Goal: Information Seeking & Learning: Understand process/instructions

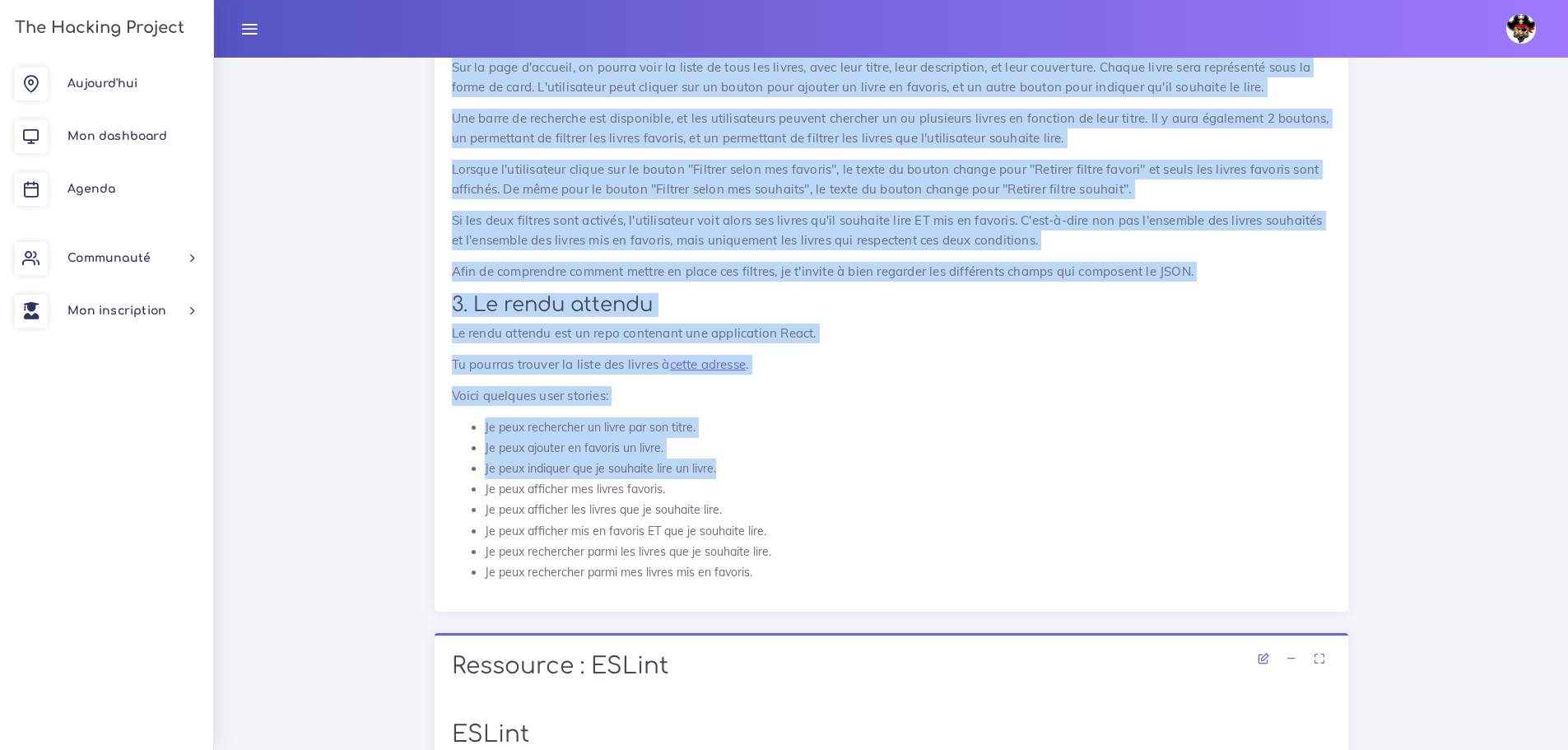
scroll to position [886, 0]
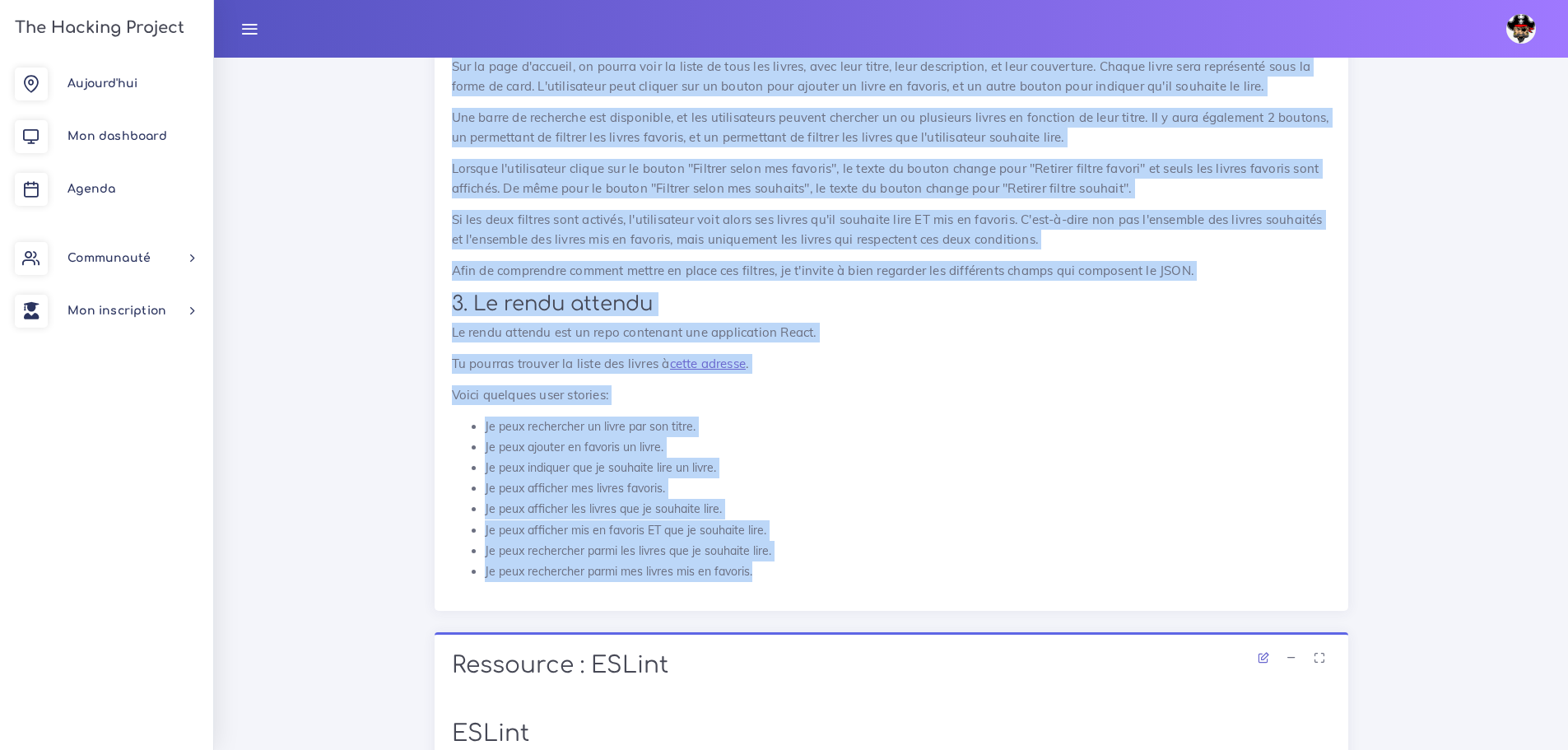
drag, startPoint x: 451, startPoint y: 302, endPoint x: 780, endPoint y: 576, distance: 428.2
click at [780, 576] on div "Mettre en place un traqueur de lecture Dans ce projet, tu vas mettre en place u…" at bounding box center [892, 190] width 880 height 782
copy div "Mettre en place un traqueur de lecture Dans ce projet, tu vas mettre en place u…"
click at [865, 419] on li "Je peux rechercher un livre par son titre." at bounding box center [908, 427] width 846 height 20
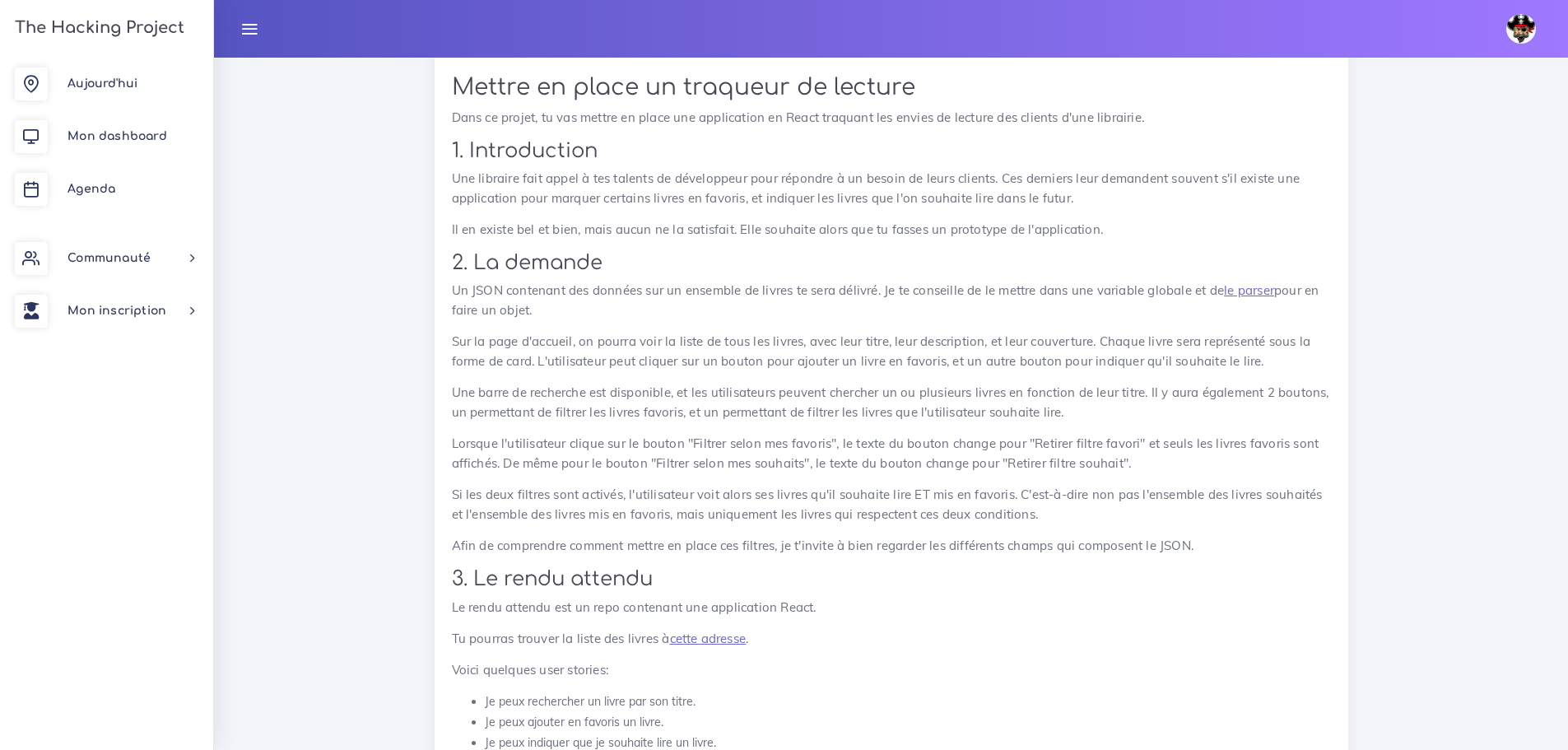
scroll to position [638, 0]
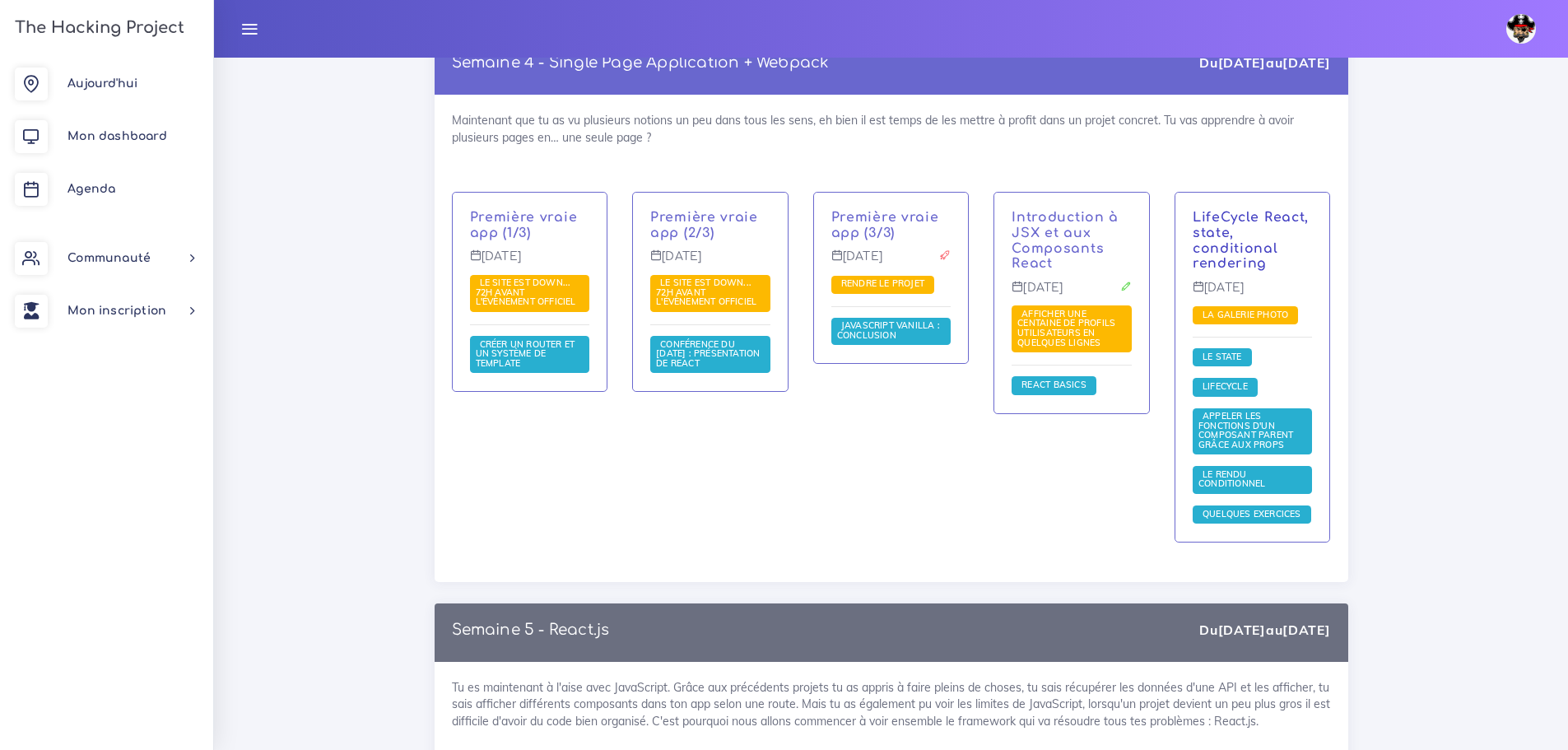
scroll to position [11274, 0]
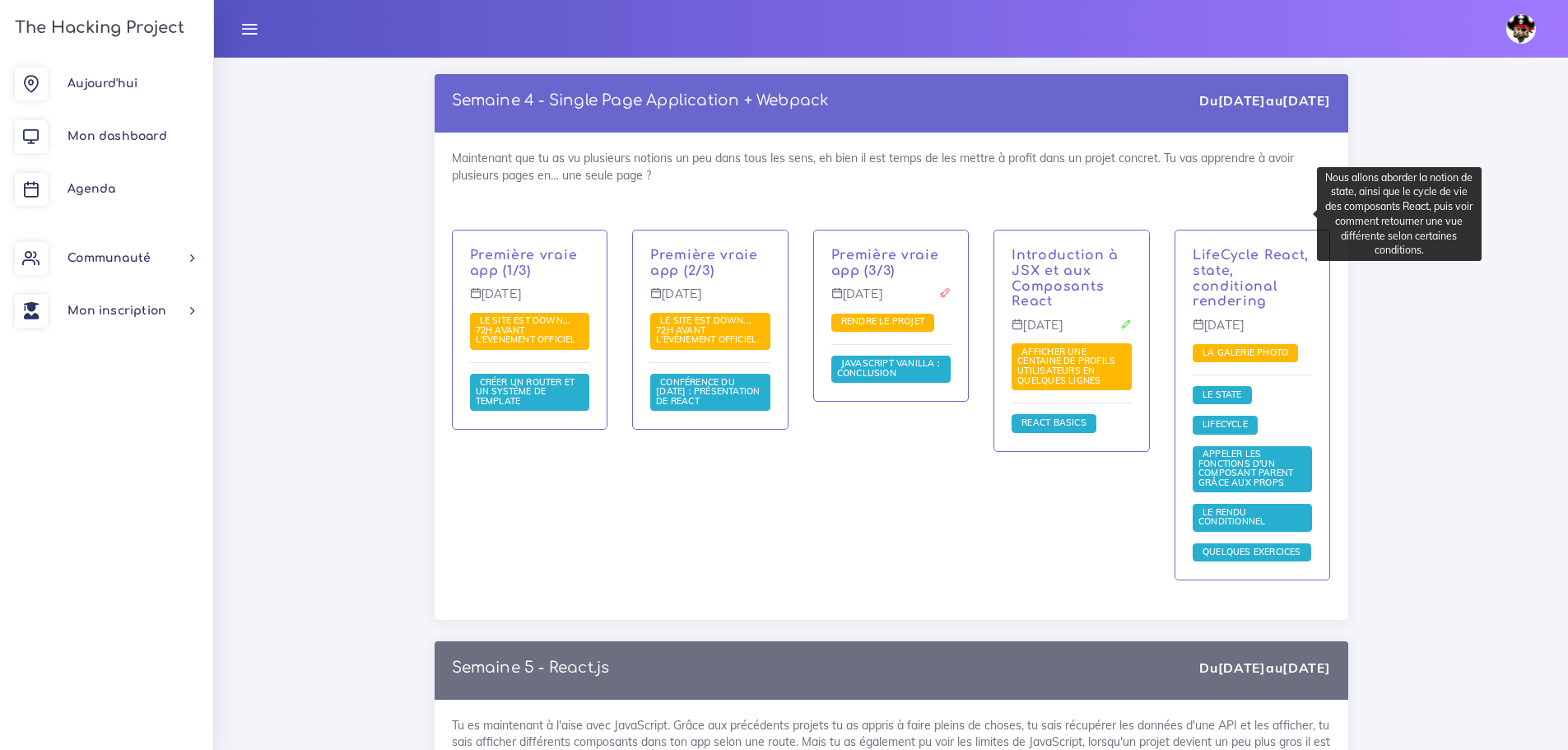
click at [1241, 248] on p "LifeCycle React, state, conditional rendering" at bounding box center [1253, 278] width 120 height 62
click at [1234, 248] on link "LifeCycle React, state, conditional rendering" at bounding box center [1251, 278] width 116 height 61
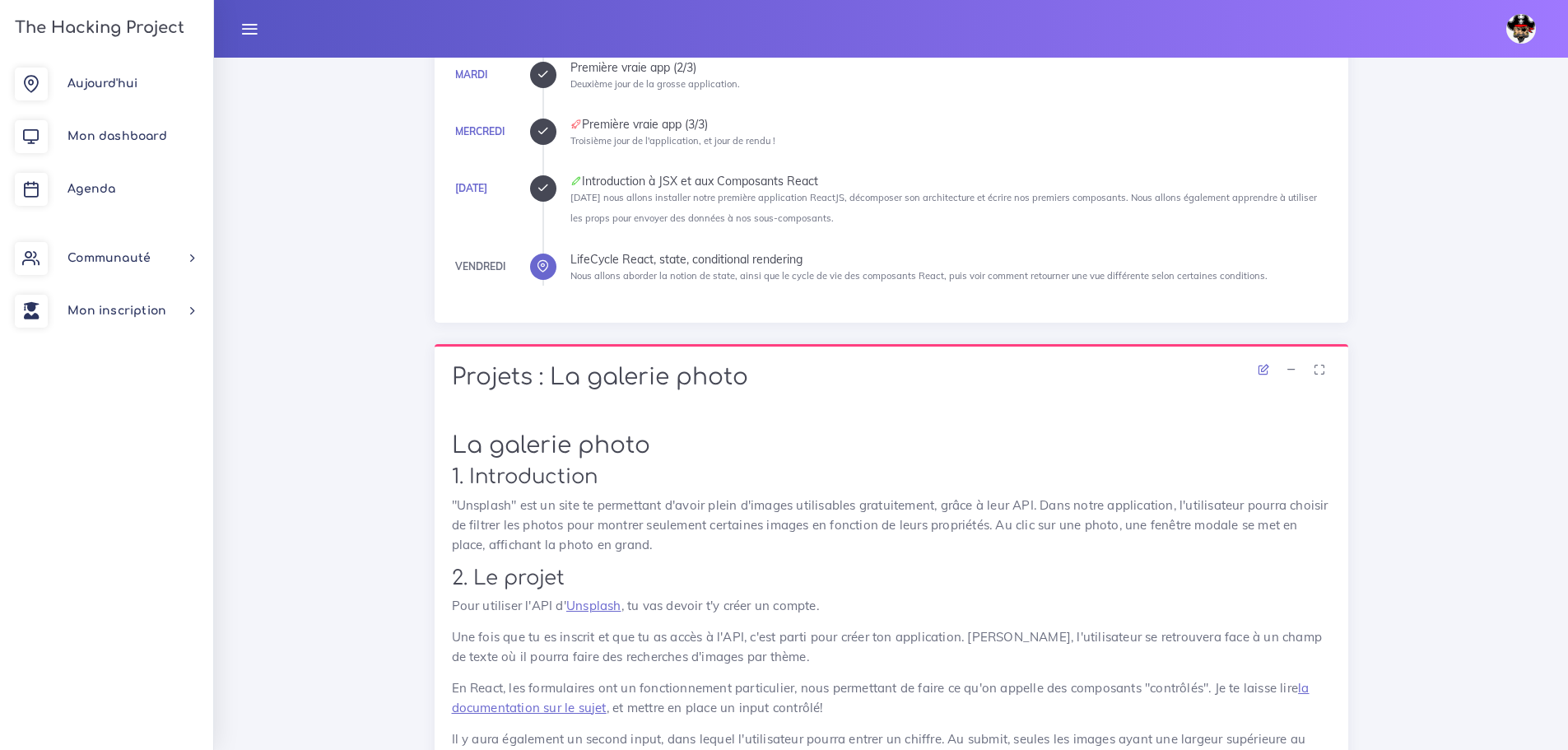
scroll to position [329, 0]
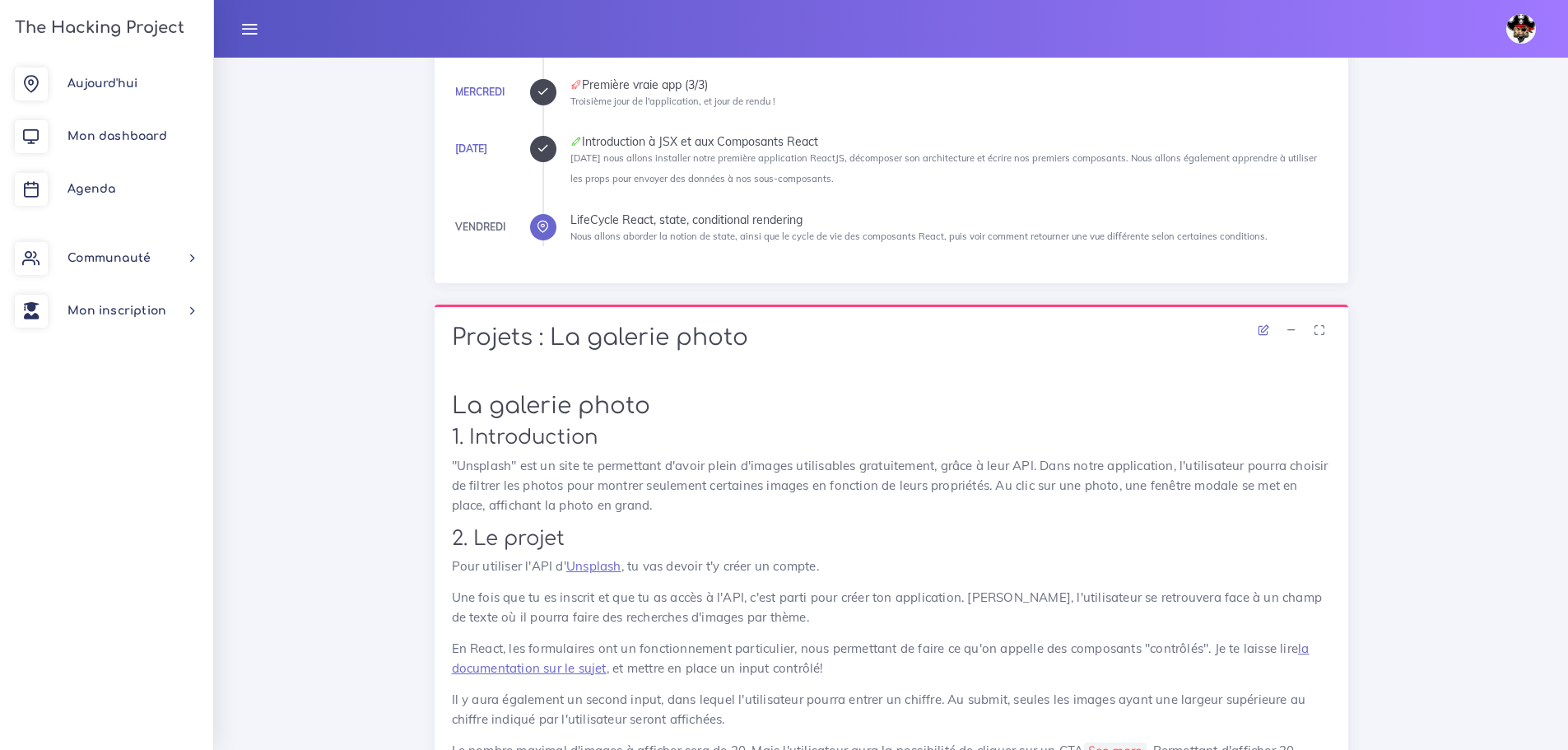
click at [537, 154] on icon at bounding box center [542, 148] width 12 height 12
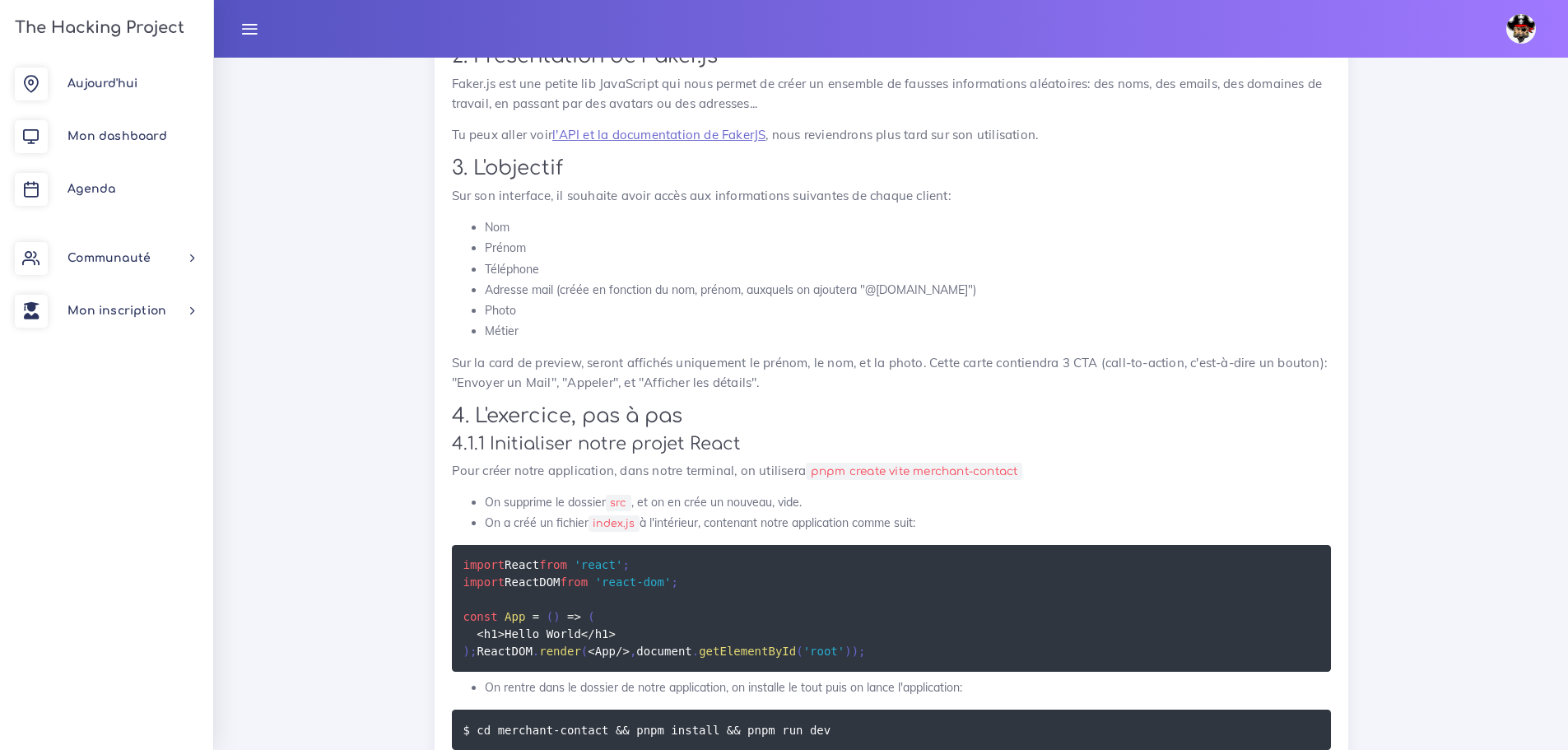
scroll to position [1070, 0]
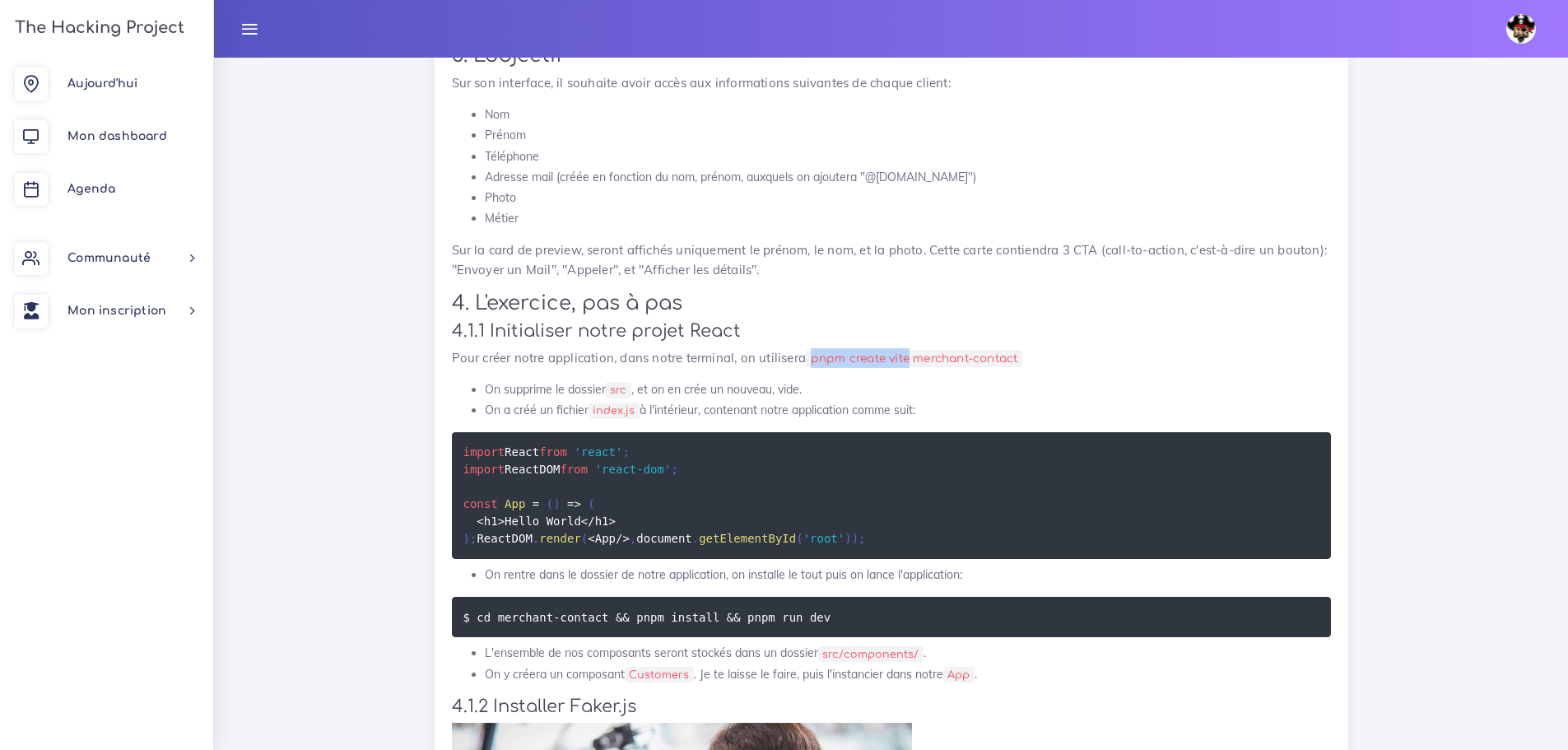
drag, startPoint x: 914, startPoint y: 355, endPoint x: 812, endPoint y: 355, distance: 102.0
click at [812, 355] on code "pnpm create vite merchant-contact" at bounding box center [914, 358] width 216 height 18
copy code "pnpm create vite"
click at [1018, 348] on p "Pour créer notre application, dans notre terminal, on utilisera pnpm create vit…" at bounding box center [892, 357] width 880 height 19
drag, startPoint x: 1025, startPoint y: 355, endPoint x: 815, endPoint y: 352, distance: 210.0
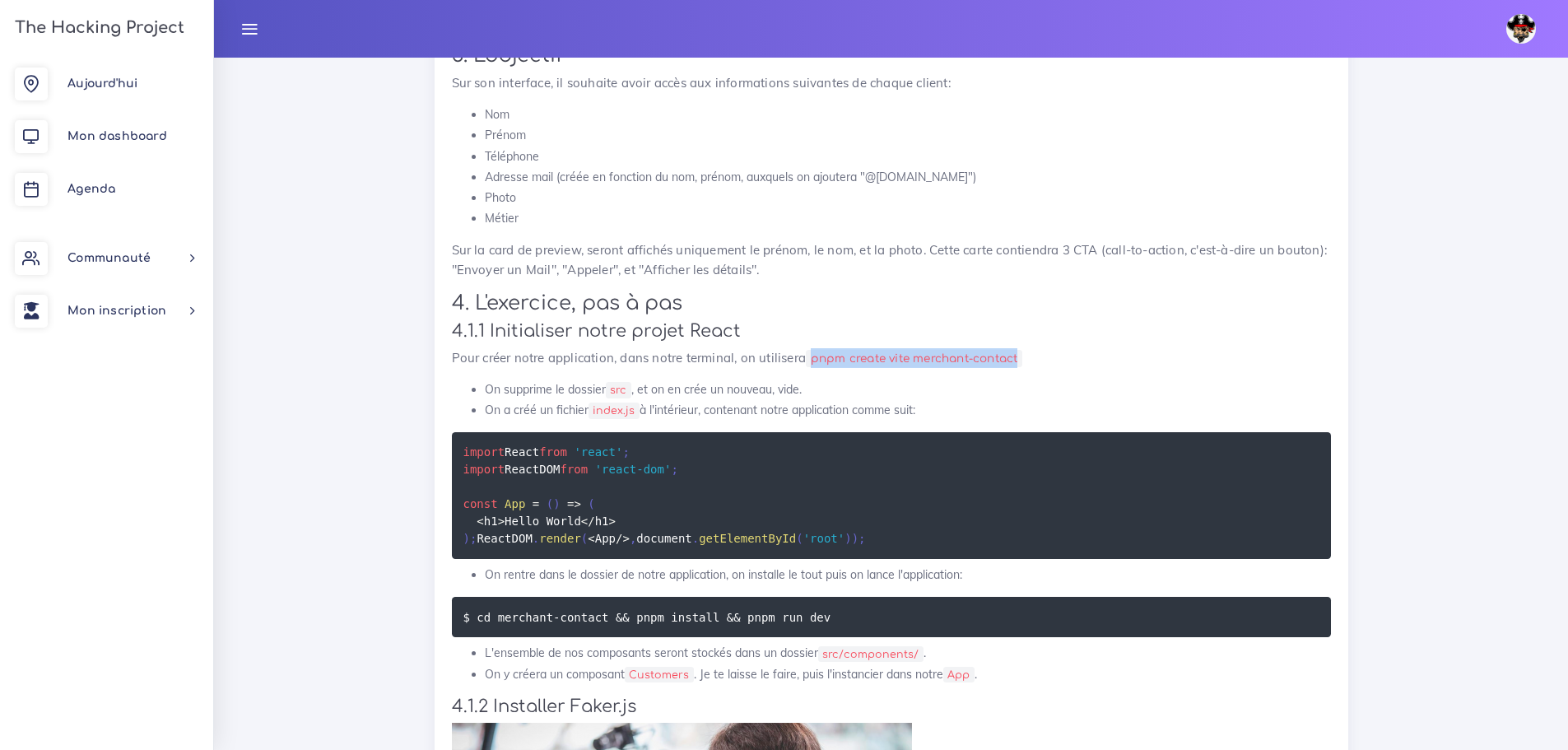
click at [815, 352] on code "pnpm create vite merchant-contact" at bounding box center [914, 358] width 216 height 18
copy code "pnpm create vite merchant-contact"
